Goal: Task Accomplishment & Management: Manage account settings

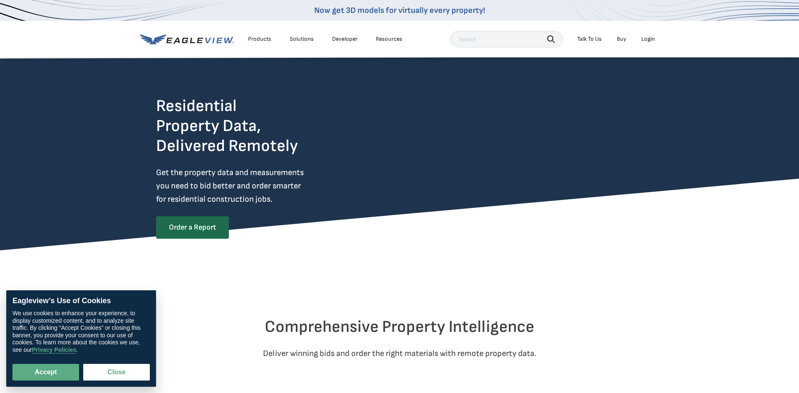
click at [645, 41] on div "Login" at bounding box center [649, 38] width 14 height 7
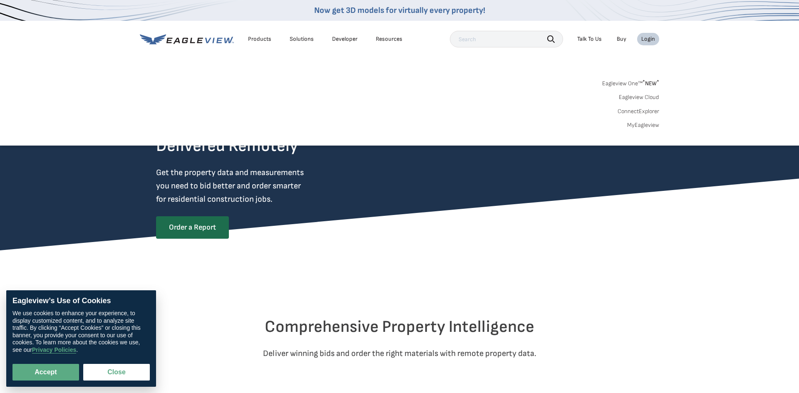
click at [639, 125] on link "MyEagleview" at bounding box center [643, 125] width 32 height 7
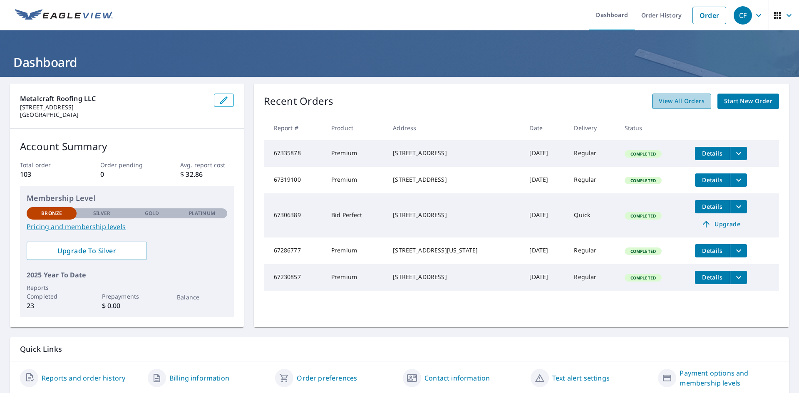
click at [689, 105] on span "View All Orders" at bounding box center [682, 101] width 46 height 10
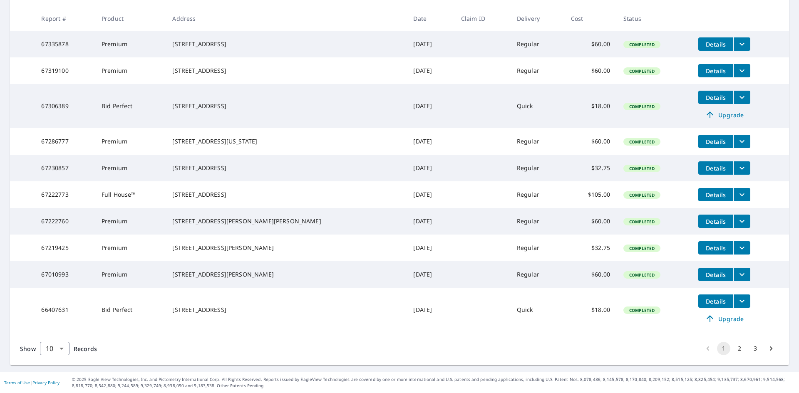
scroll to position [147, 0]
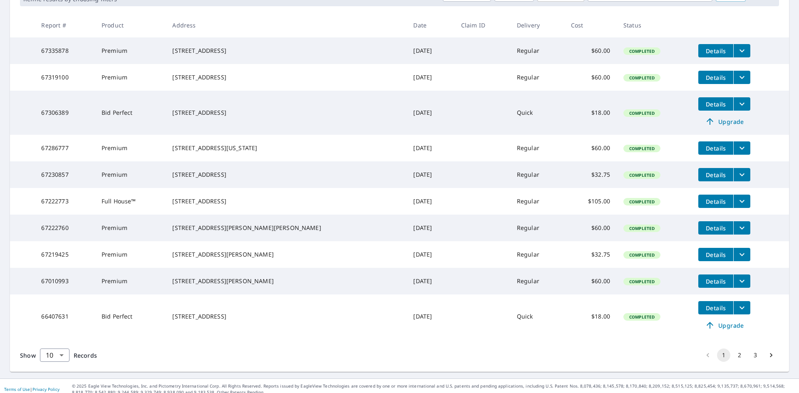
click at [737, 180] on icon "filesDropdownBtn-67230857" at bounding box center [742, 175] width 10 height 10
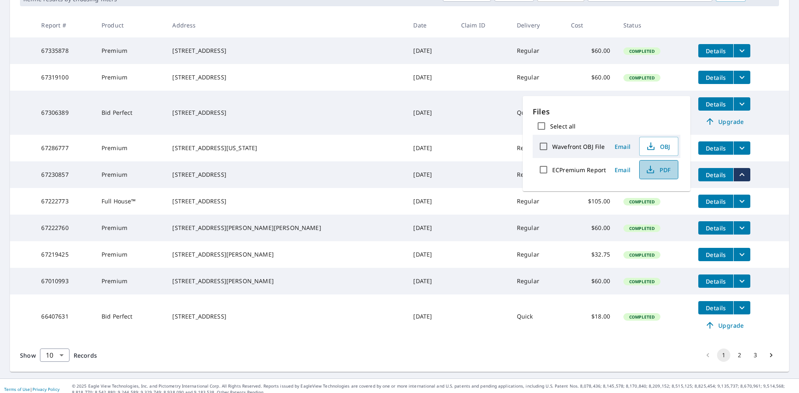
click at [657, 170] on span "PDF" at bounding box center [658, 170] width 27 height 10
